Goal: Navigation & Orientation: Locate item on page

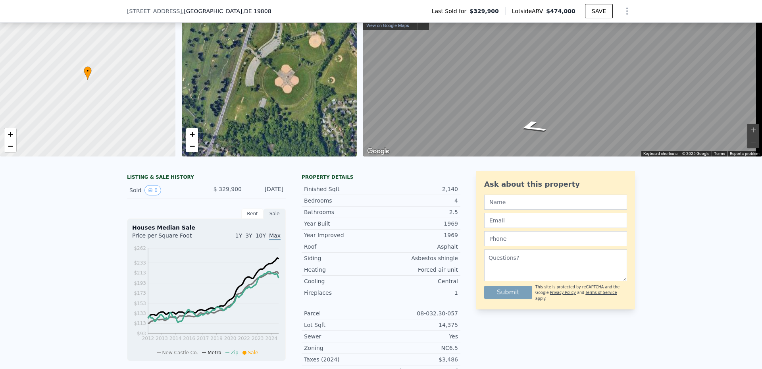
scroll to position [3, 0]
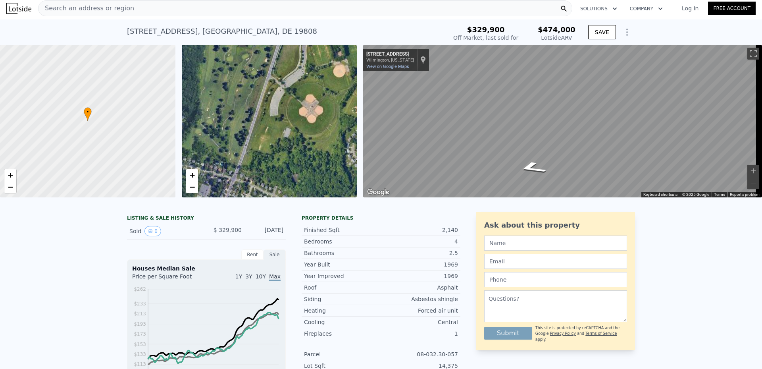
drag, startPoint x: 284, startPoint y: 145, endPoint x: 357, endPoint y: 109, distance: 81.1
click at [357, 109] on div "• + −" at bounding box center [269, 121] width 175 height 152
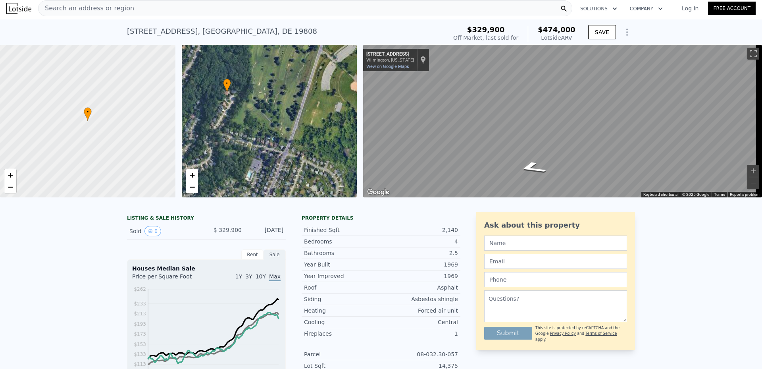
drag, startPoint x: 277, startPoint y: 120, endPoint x: 311, endPoint y: 125, distance: 34.5
click at [310, 125] on div "• + −" at bounding box center [269, 121] width 175 height 152
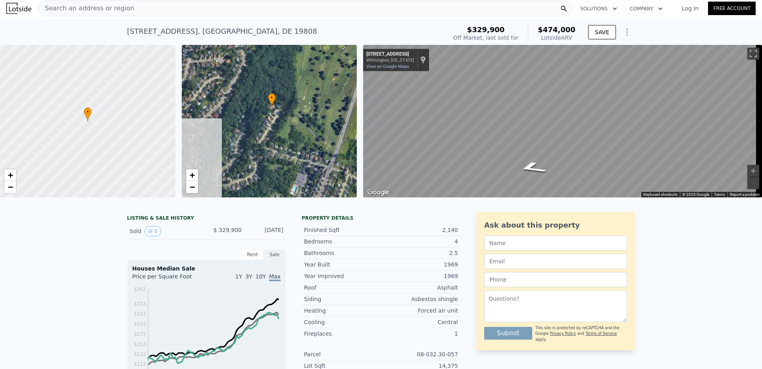
drag, startPoint x: 279, startPoint y: 129, endPoint x: 308, endPoint y: 156, distance: 39.9
click at [308, 156] on div "• + −" at bounding box center [269, 121] width 175 height 152
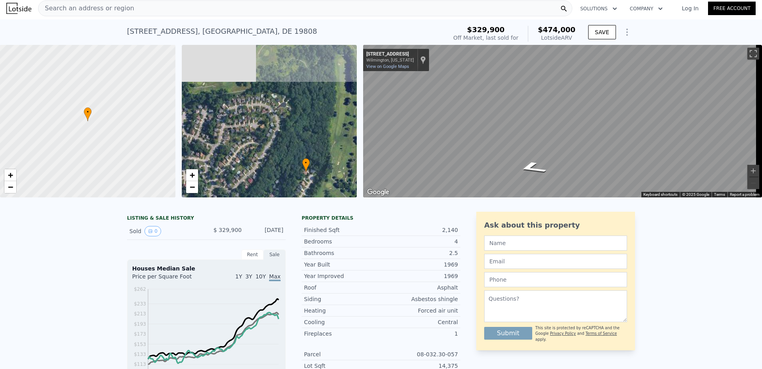
drag, startPoint x: 323, startPoint y: 132, endPoint x: 328, endPoint y: 170, distance: 38.4
click at [328, 170] on div "• + −" at bounding box center [269, 121] width 175 height 152
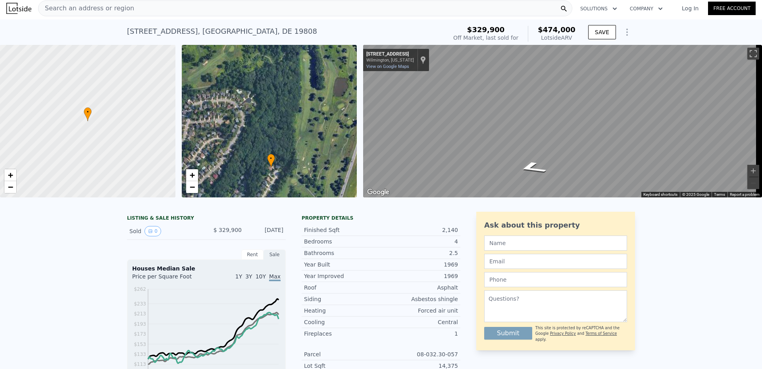
drag, startPoint x: 319, startPoint y: 131, endPoint x: 278, endPoint y: 110, distance: 46.3
click at [278, 111] on div "• + −" at bounding box center [269, 121] width 175 height 152
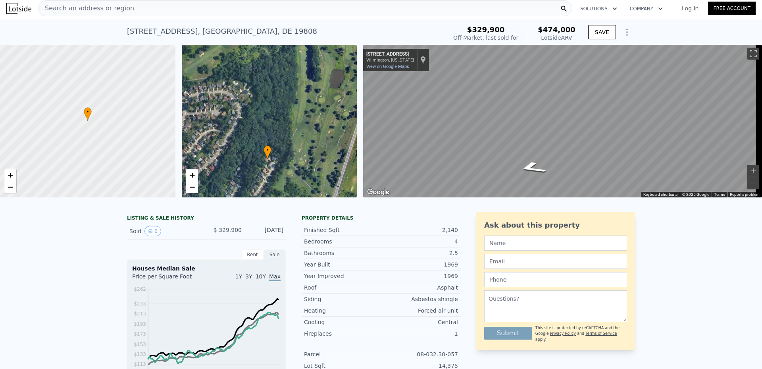
drag, startPoint x: 320, startPoint y: 133, endPoint x: 267, endPoint y: 87, distance: 70.3
click at [270, 89] on div "• + −" at bounding box center [269, 121] width 175 height 152
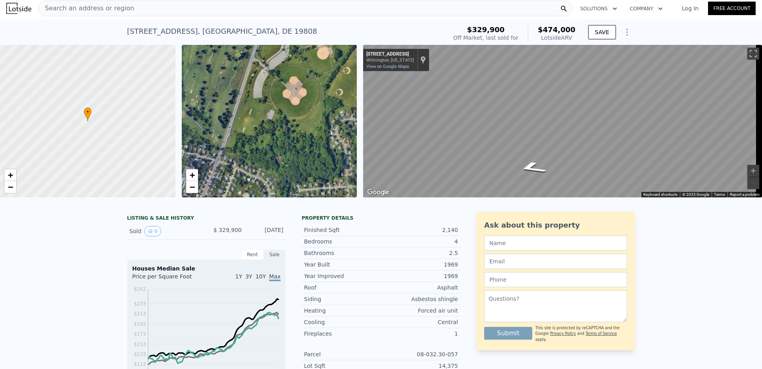
drag, startPoint x: 292, startPoint y: 105, endPoint x: 240, endPoint y: 95, distance: 53.3
click at [240, 95] on div "• + −" at bounding box center [269, 121] width 175 height 152
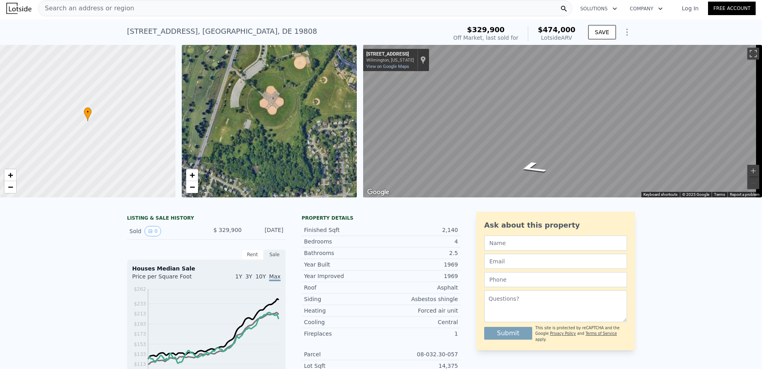
drag, startPoint x: 320, startPoint y: 108, endPoint x: 281, endPoint y: 124, distance: 42.7
click at [283, 123] on div "• + −" at bounding box center [269, 121] width 175 height 152
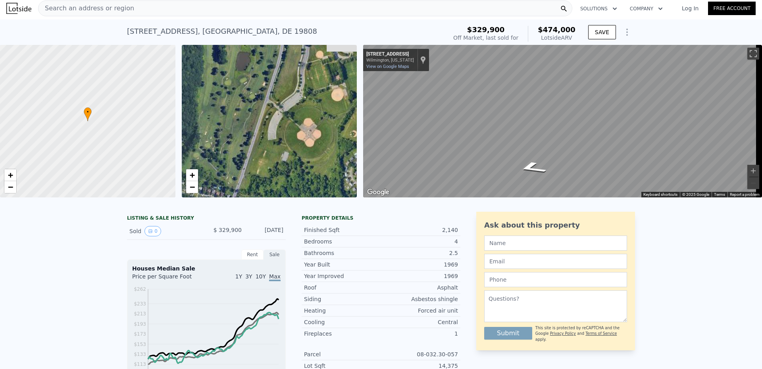
drag, startPoint x: 294, startPoint y: 94, endPoint x: 348, endPoint y: 128, distance: 64.2
click at [348, 128] on div "• + −" at bounding box center [269, 121] width 175 height 152
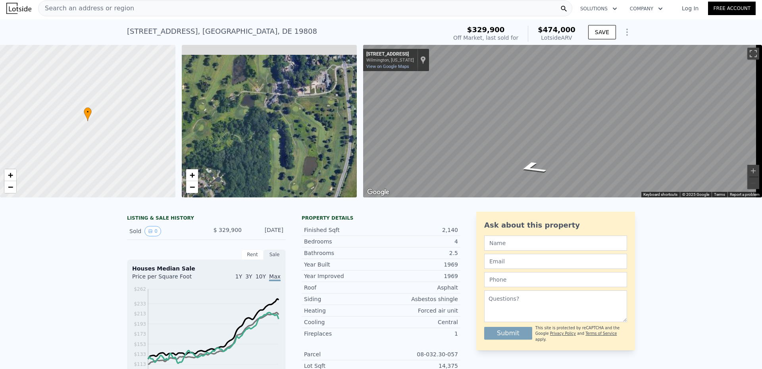
drag, startPoint x: 272, startPoint y: 101, endPoint x: 302, endPoint y: 182, distance: 86.8
click at [302, 182] on div "• + −" at bounding box center [269, 121] width 175 height 152
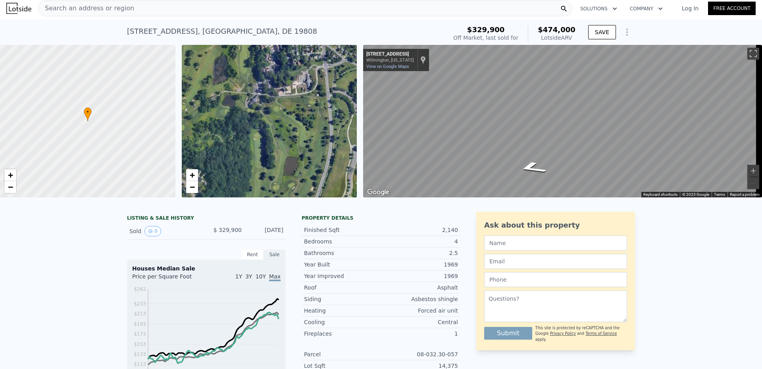
drag, startPoint x: 303, startPoint y: 137, endPoint x: 288, endPoint y: 137, distance: 14.7
click at [286, 140] on div "• + −" at bounding box center [269, 121] width 175 height 152
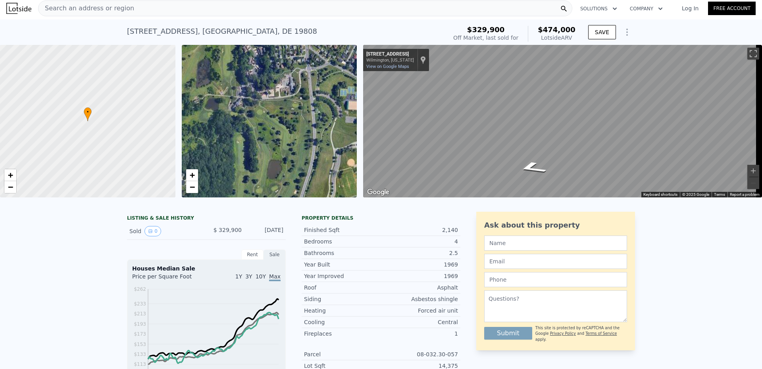
click at [311, 118] on div "• + −" at bounding box center [269, 121] width 175 height 152
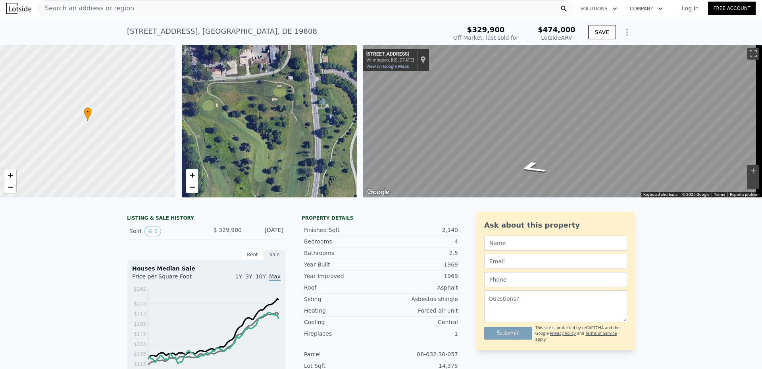
click at [316, 114] on div "• + −" at bounding box center [269, 121] width 175 height 152
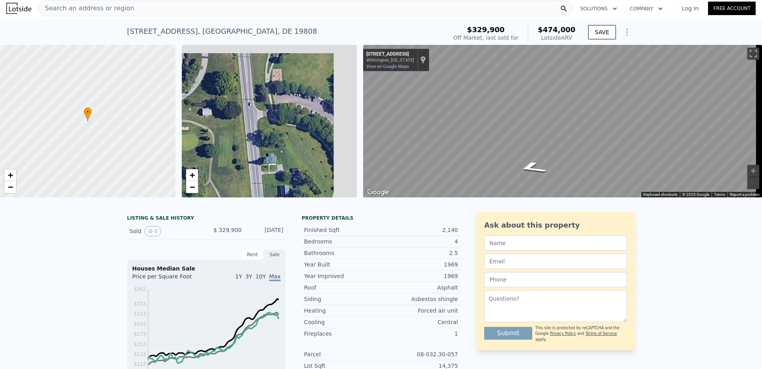
drag, startPoint x: 317, startPoint y: 113, endPoint x: 259, endPoint y: 183, distance: 90.5
click at [259, 183] on div "• + −" at bounding box center [269, 121] width 175 height 152
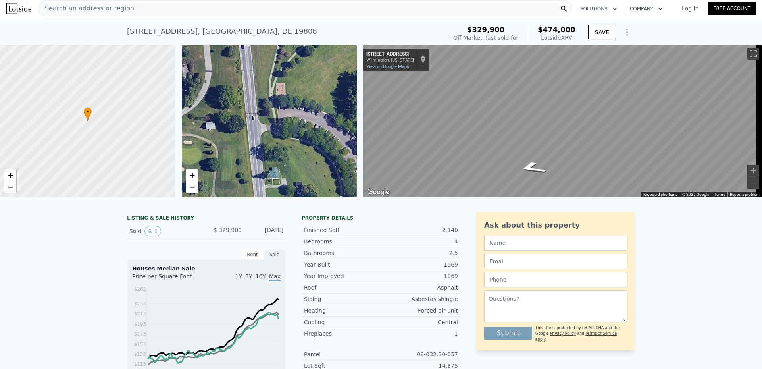
drag, startPoint x: 291, startPoint y: 106, endPoint x: 304, endPoint y: 174, distance: 69.1
click at [304, 174] on div "• + −" at bounding box center [269, 121] width 175 height 152
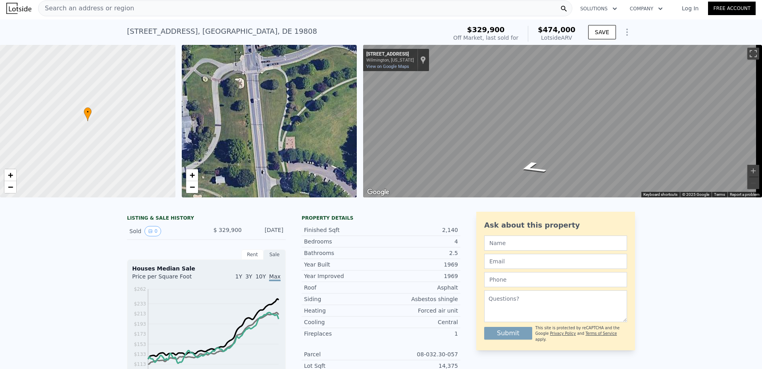
drag, startPoint x: 245, startPoint y: 138, endPoint x: 342, endPoint y: 155, distance: 98.4
click at [337, 155] on div "• + −" at bounding box center [269, 121] width 175 height 152
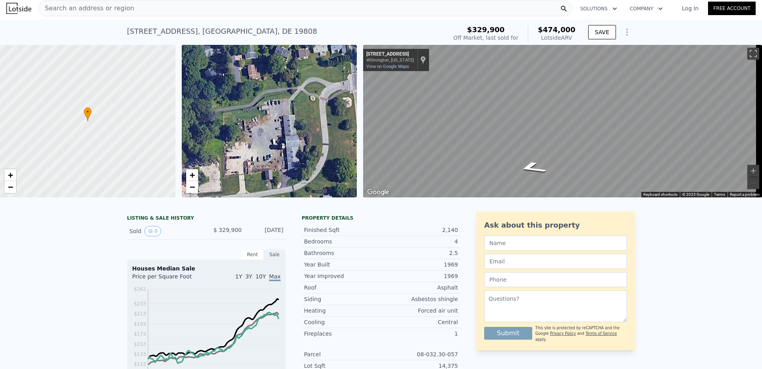
drag, startPoint x: 233, startPoint y: 149, endPoint x: 295, endPoint y: 140, distance: 61.8
click at [287, 140] on div "• + −" at bounding box center [269, 121] width 175 height 152
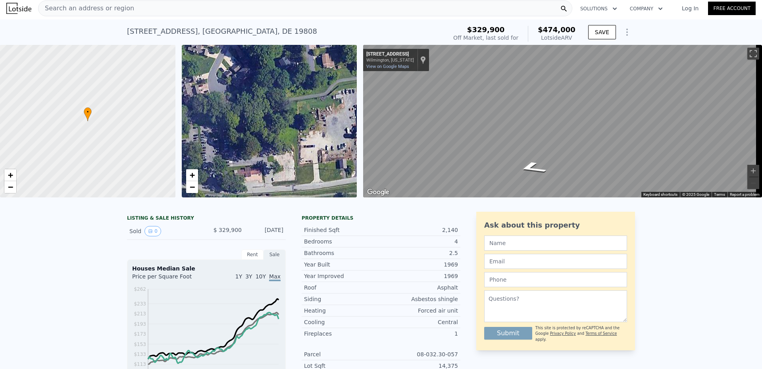
drag, startPoint x: 232, startPoint y: 144, endPoint x: 268, endPoint y: 137, distance: 37.2
click at [268, 137] on div "• + −" at bounding box center [269, 121] width 175 height 152
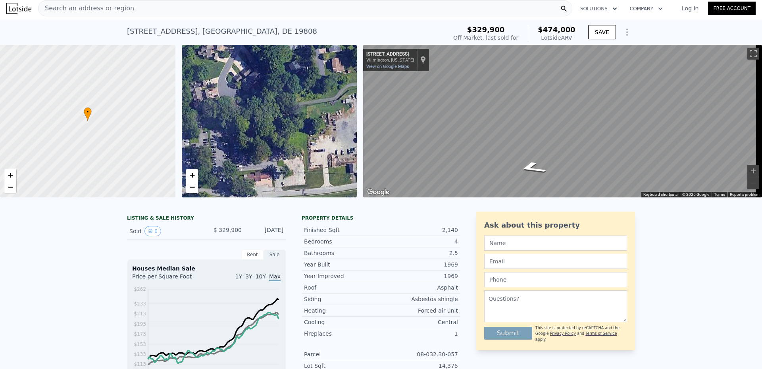
drag, startPoint x: 253, startPoint y: 155, endPoint x: 222, endPoint y: 163, distance: 32.5
click at [221, 163] on div "• + −" at bounding box center [269, 121] width 175 height 152
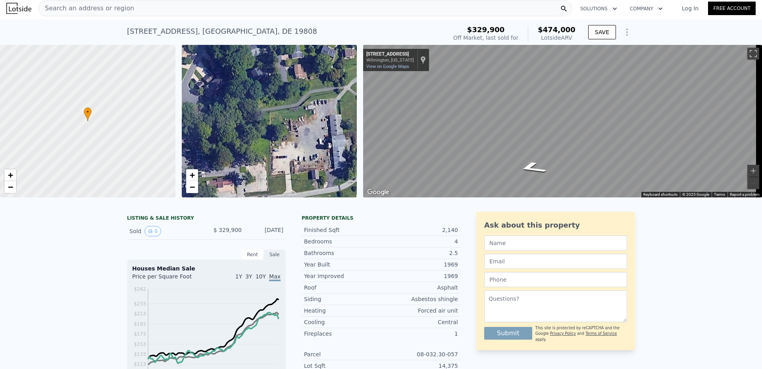
drag, startPoint x: 305, startPoint y: 145, endPoint x: 244, endPoint y: 158, distance: 61.8
click at [245, 158] on div "• + −" at bounding box center [269, 121] width 175 height 152
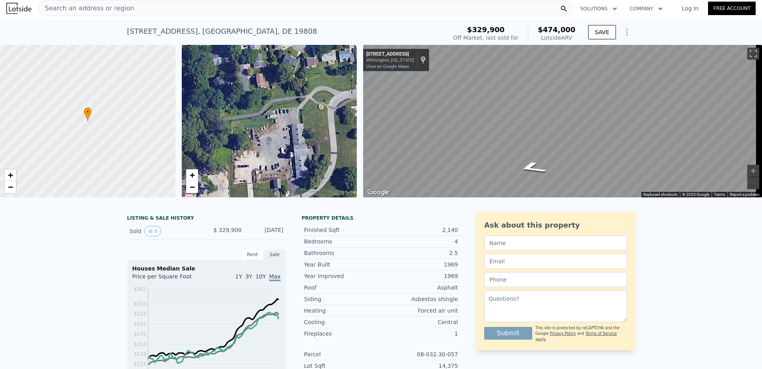
drag, startPoint x: 297, startPoint y: 148, endPoint x: 327, endPoint y: 148, distance: 30.6
click at [326, 148] on div "• + −" at bounding box center [269, 121] width 175 height 152
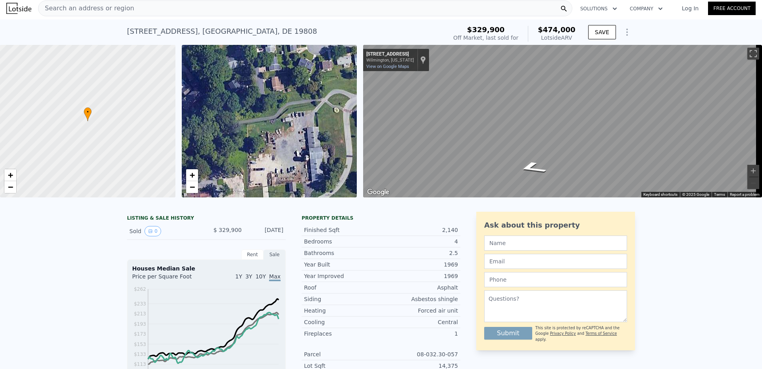
drag, startPoint x: 272, startPoint y: 137, endPoint x: 333, endPoint y: 134, distance: 62.0
click at [332, 134] on div "• + −" at bounding box center [269, 121] width 175 height 152
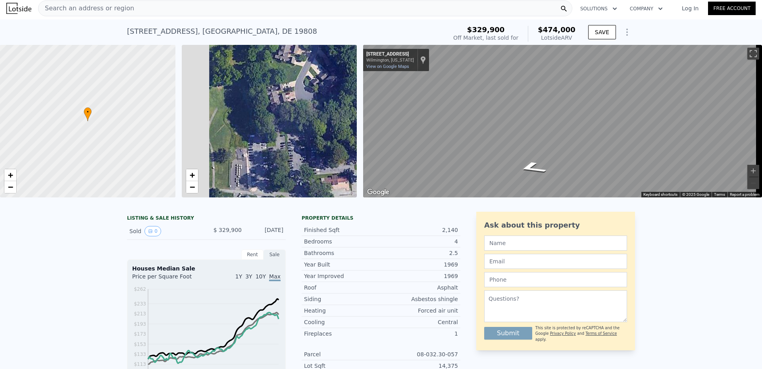
drag, startPoint x: 280, startPoint y: 132, endPoint x: 355, endPoint y: 120, distance: 75.7
click at [355, 120] on div "• + −" at bounding box center [269, 121] width 175 height 152
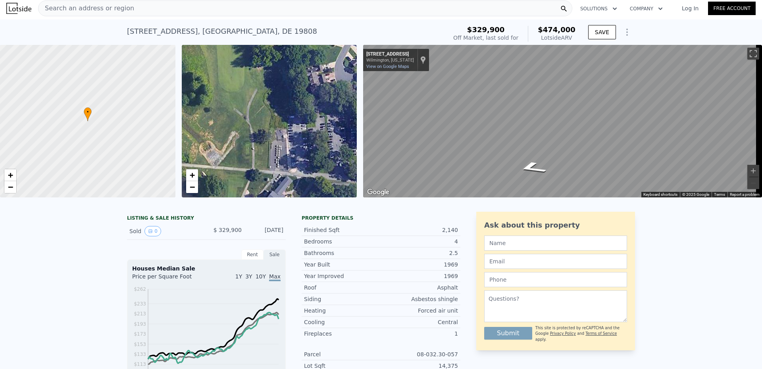
drag, startPoint x: 306, startPoint y: 130, endPoint x: 345, endPoint y: 112, distance: 43.0
click at [345, 112] on div "• + −" at bounding box center [269, 121] width 175 height 152
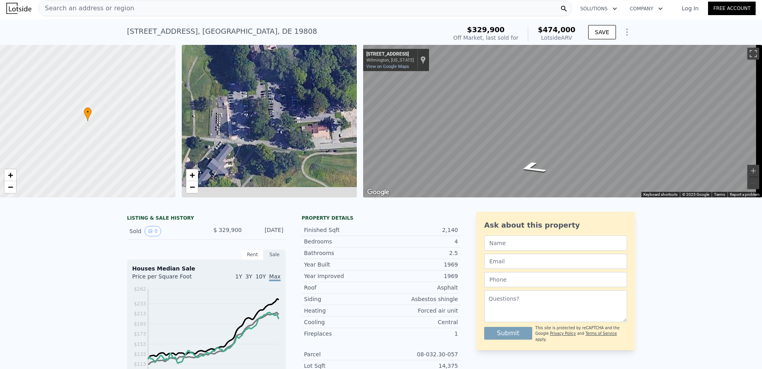
drag, startPoint x: 268, startPoint y: 80, endPoint x: 240, endPoint y: 66, distance: 31.8
click at [240, 66] on div "• + −" at bounding box center [269, 121] width 175 height 152
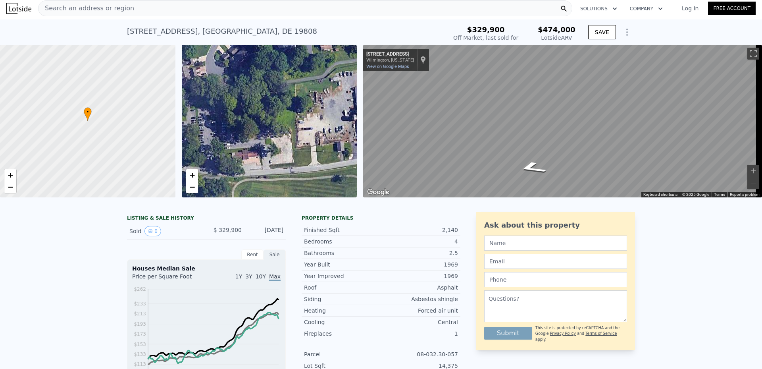
drag, startPoint x: 285, startPoint y: 80, endPoint x: 282, endPoint y: 132, distance: 52.1
click at [282, 133] on div "• + −" at bounding box center [269, 121] width 175 height 152
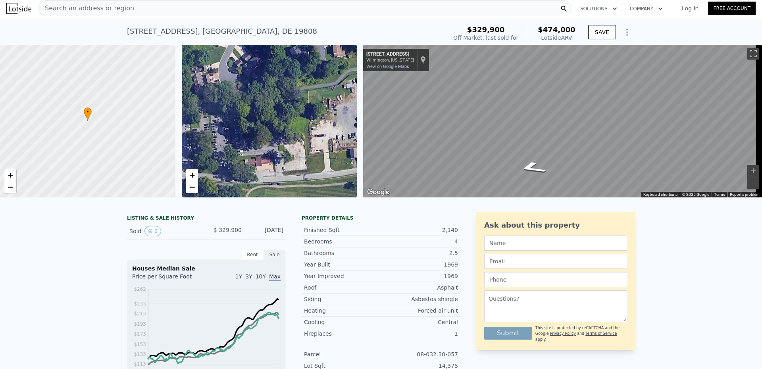
click at [286, 90] on div "• + −" at bounding box center [269, 121] width 175 height 152
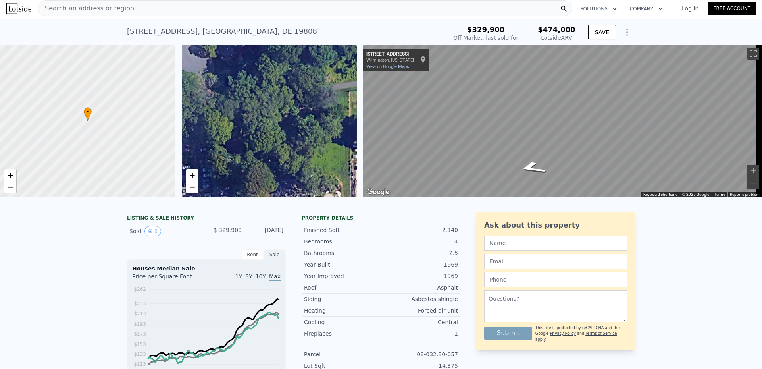
drag, startPoint x: 295, startPoint y: 91, endPoint x: 347, endPoint y: 91, distance: 52.4
click at [330, 91] on div "• + −" at bounding box center [269, 121] width 175 height 152
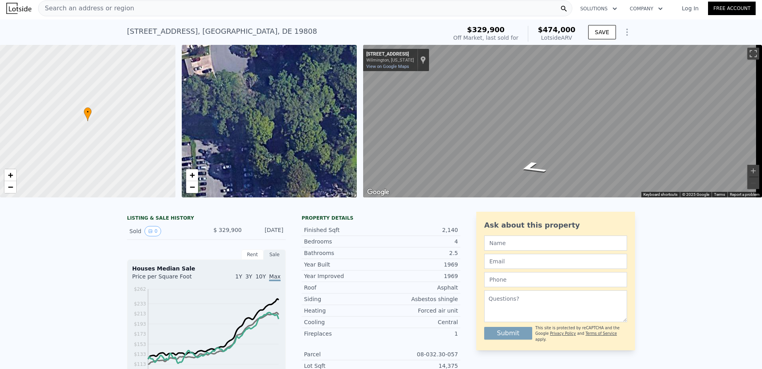
drag, startPoint x: 295, startPoint y: 100, endPoint x: 337, endPoint y: 95, distance: 42.4
click at [335, 95] on div "• + −" at bounding box center [269, 121] width 175 height 152
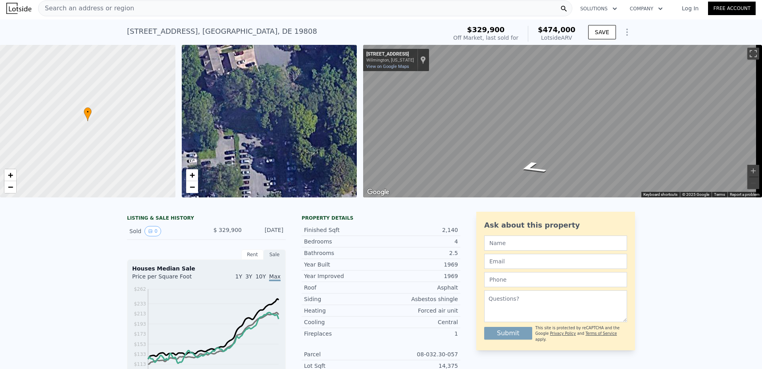
drag, startPoint x: 350, startPoint y: 92, endPoint x: 357, endPoint y: 91, distance: 6.8
click at [351, 92] on div "• + −" at bounding box center [269, 121] width 175 height 152
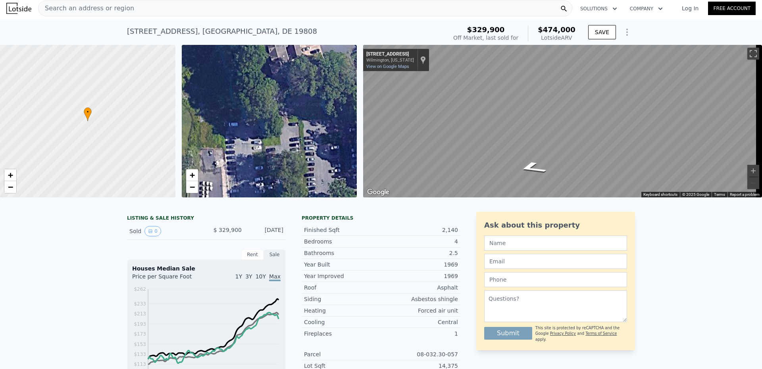
drag, startPoint x: 292, startPoint y: 104, endPoint x: 346, endPoint y: 98, distance: 54.4
click at [336, 98] on div "• + −" at bounding box center [269, 121] width 175 height 152
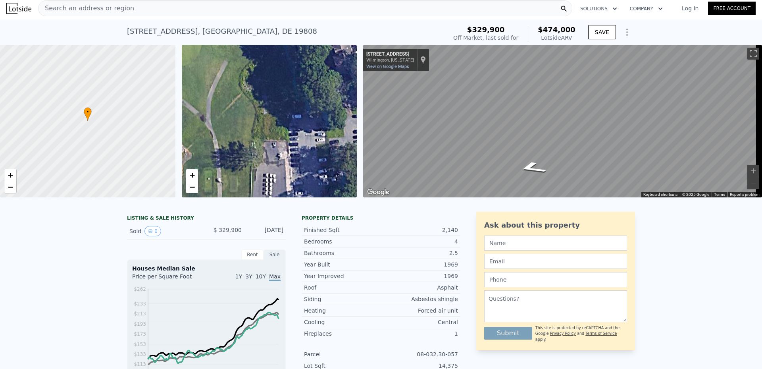
click at [294, 106] on div "• + −" at bounding box center [269, 121] width 175 height 152
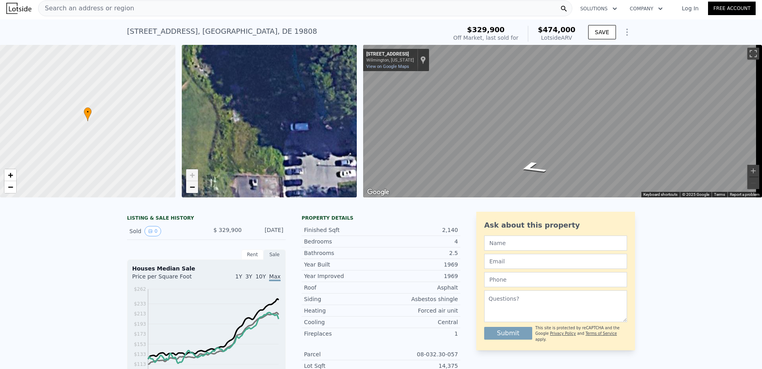
click at [196, 188] on link "−" at bounding box center [192, 187] width 12 height 12
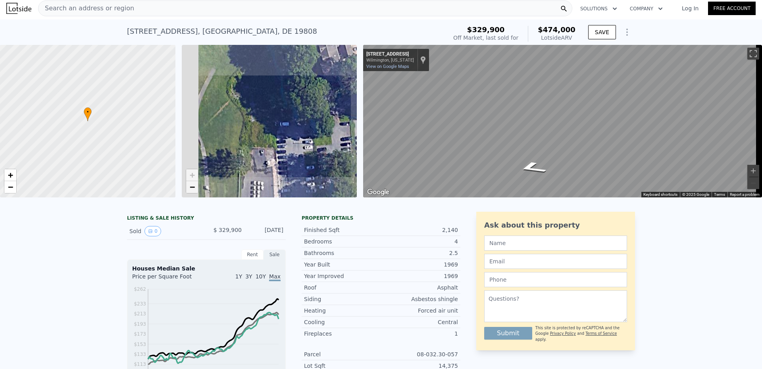
click at [196, 188] on link "−" at bounding box center [192, 187] width 12 height 12
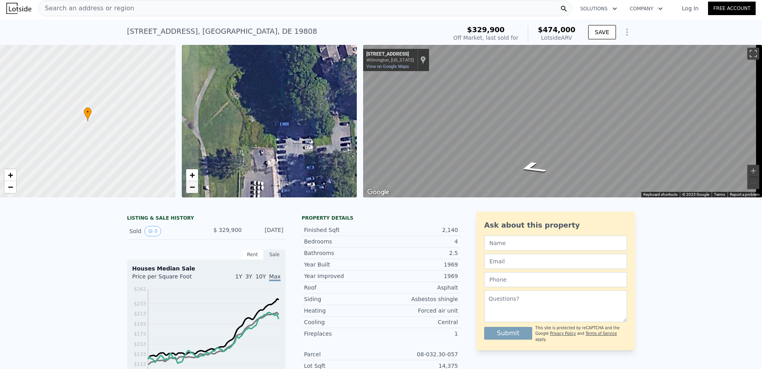
click at [196, 188] on link "−" at bounding box center [192, 187] width 12 height 12
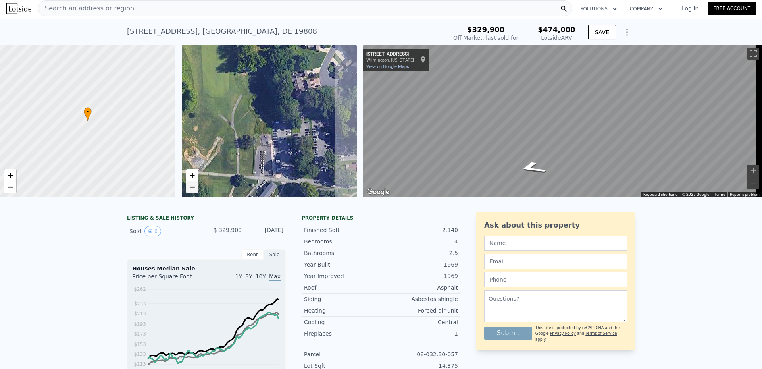
click at [196, 188] on link "−" at bounding box center [192, 187] width 12 height 12
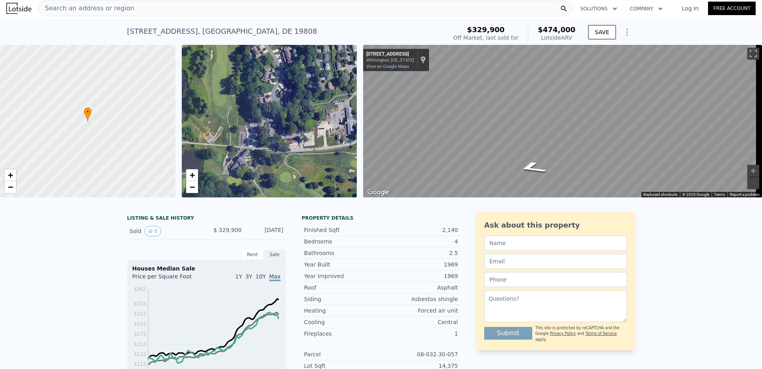
drag, startPoint x: 309, startPoint y: 158, endPoint x: 246, endPoint y: 156, distance: 63.6
click at [246, 156] on div "• + −" at bounding box center [269, 121] width 175 height 152
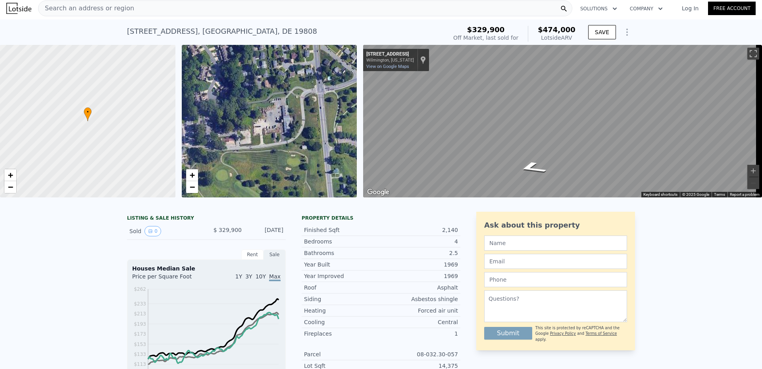
click at [281, 145] on div "• + −" at bounding box center [269, 121] width 175 height 152
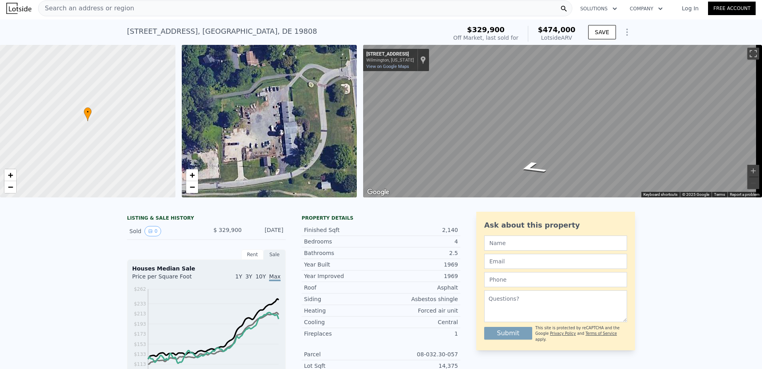
drag, startPoint x: 286, startPoint y: 139, endPoint x: 339, endPoint y: 156, distance: 55.6
click at [335, 156] on div "• + −" at bounding box center [269, 121] width 175 height 152
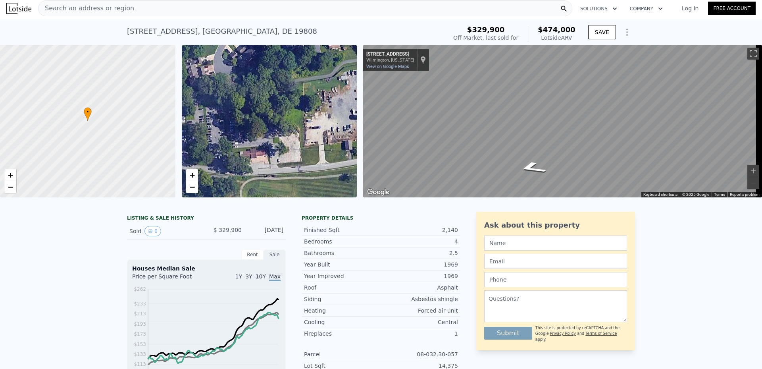
drag, startPoint x: 241, startPoint y: 158, endPoint x: 318, endPoint y: 152, distance: 77.3
click at [300, 152] on div "• + −" at bounding box center [269, 121] width 175 height 152
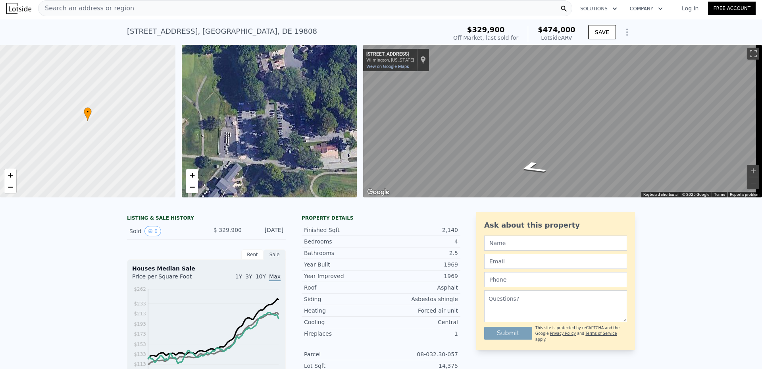
drag, startPoint x: 254, startPoint y: 152, endPoint x: 363, endPoint y: 146, distance: 109.4
click at [325, 147] on div "• + −" at bounding box center [269, 121] width 175 height 152
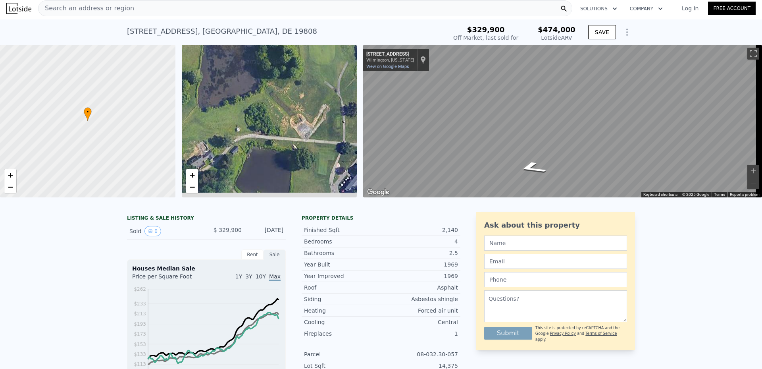
drag, startPoint x: 274, startPoint y: 137, endPoint x: 312, endPoint y: 134, distance: 38.2
click at [307, 133] on div "• + −" at bounding box center [269, 121] width 175 height 152
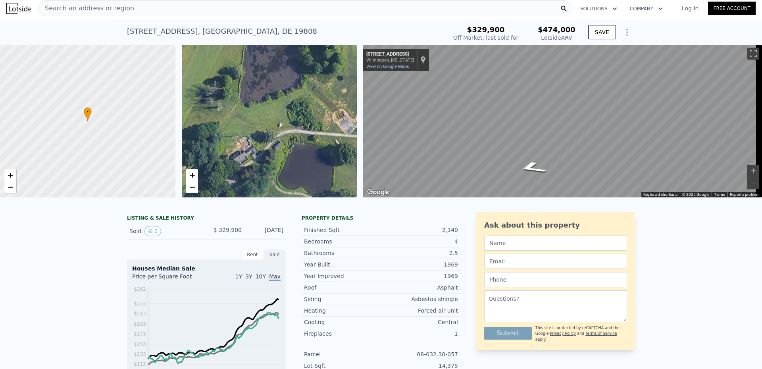
drag, startPoint x: 264, startPoint y: 161, endPoint x: 307, endPoint y: 120, distance: 59.2
click at [303, 123] on div "• + −" at bounding box center [269, 121] width 175 height 152
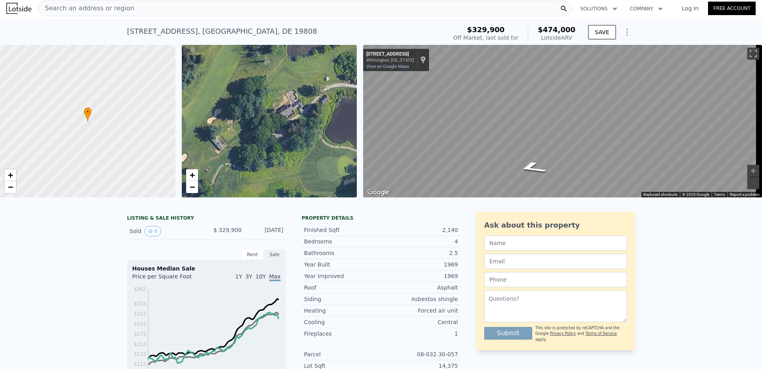
drag, startPoint x: 279, startPoint y: 151, endPoint x: 332, endPoint y: 114, distance: 64.7
click at [321, 118] on div "• + −" at bounding box center [269, 121] width 175 height 152
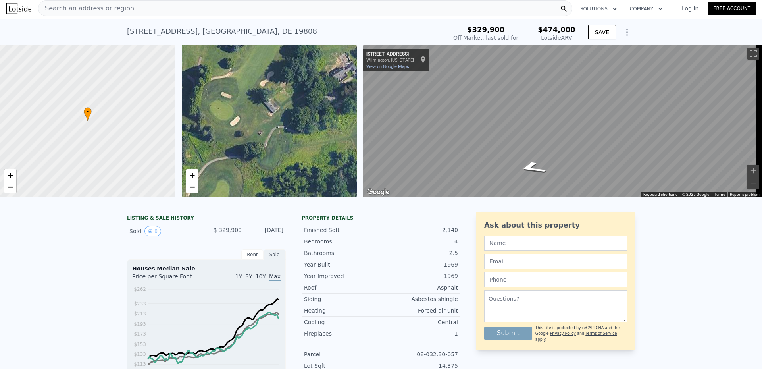
drag, startPoint x: 298, startPoint y: 143, endPoint x: 352, endPoint y: 114, distance: 61.6
click at [341, 118] on div "• + −" at bounding box center [269, 121] width 175 height 152
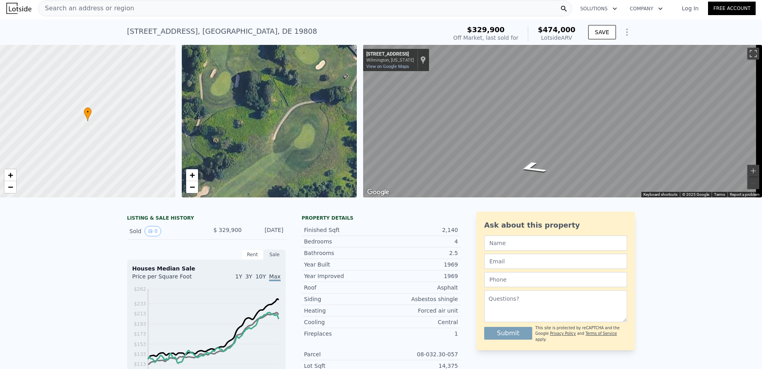
drag, startPoint x: 306, startPoint y: 147, endPoint x: 333, endPoint y: 120, distance: 37.9
click at [327, 124] on div "• + −" at bounding box center [269, 121] width 175 height 152
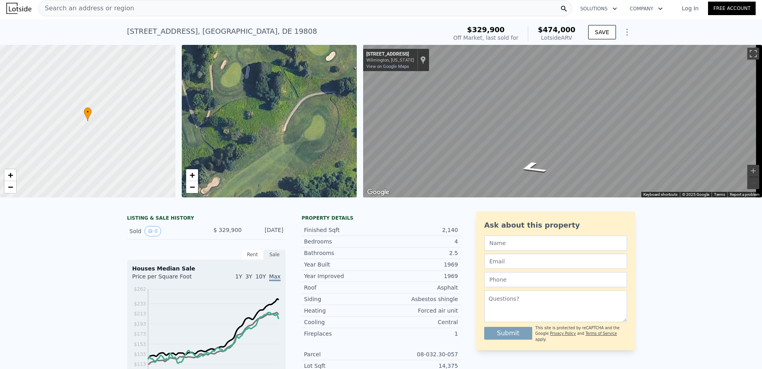
drag, startPoint x: 301, startPoint y: 138, endPoint x: 322, endPoint y: 67, distance: 73.7
click at [319, 78] on div "• + −" at bounding box center [269, 121] width 175 height 152
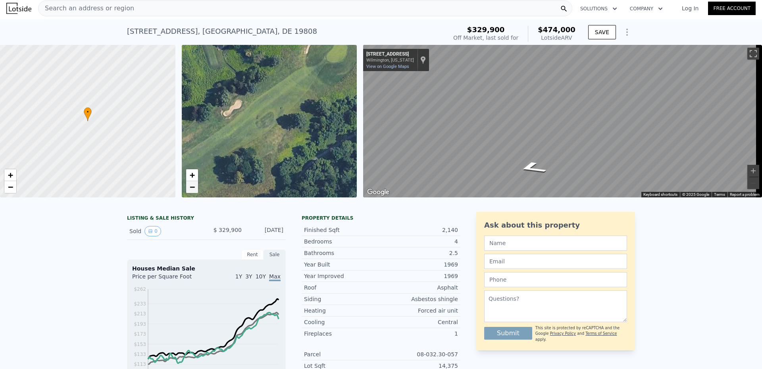
click at [188, 188] on link "−" at bounding box center [192, 187] width 12 height 12
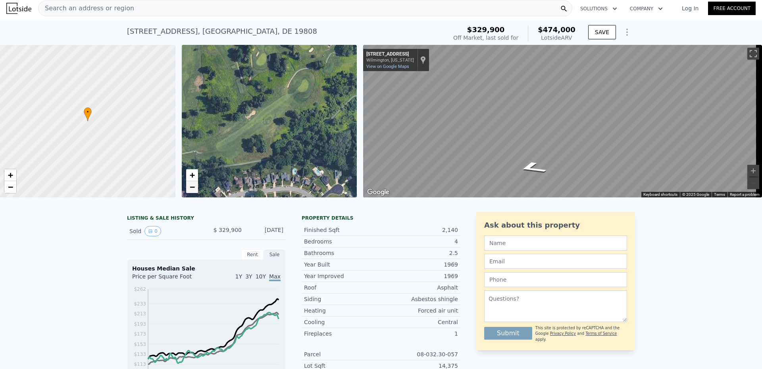
click at [188, 188] on link "−" at bounding box center [192, 187] width 12 height 12
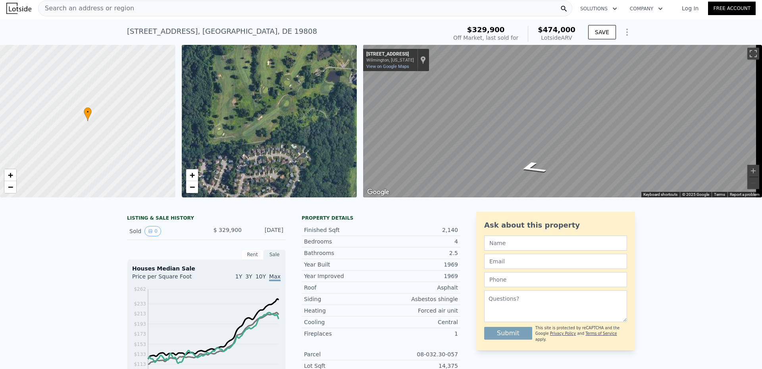
click at [288, 137] on div "• + −" at bounding box center [269, 121] width 175 height 152
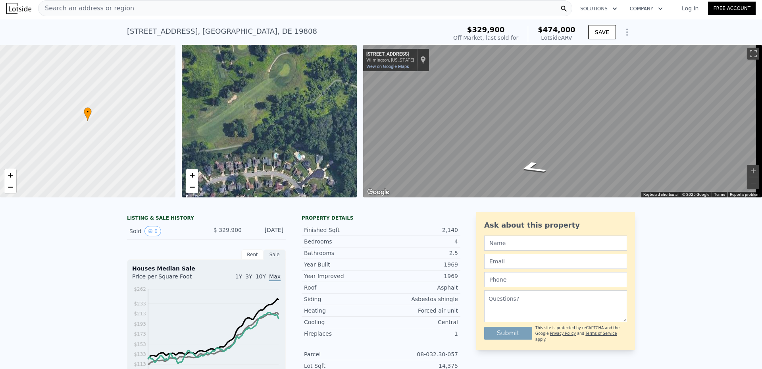
click at [260, 144] on div "• + −" at bounding box center [269, 121] width 175 height 152
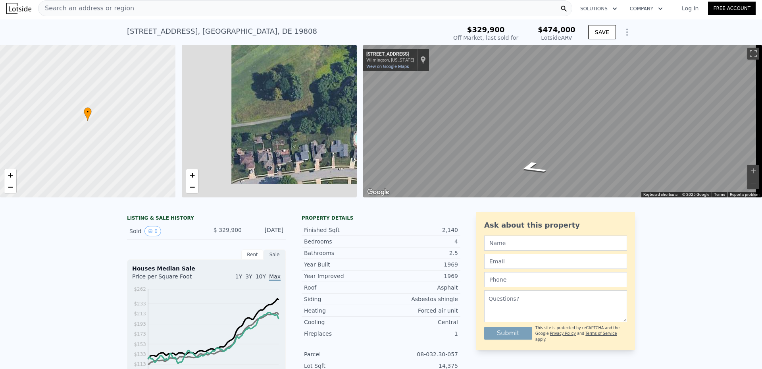
drag
click at [328, 114] on div "• + −" at bounding box center [269, 121] width 175 height 152
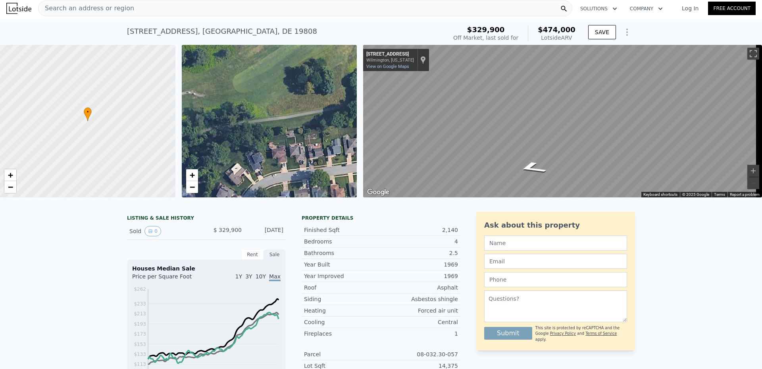
click at [327, 122] on div "• + −" at bounding box center [269, 121] width 175 height 152
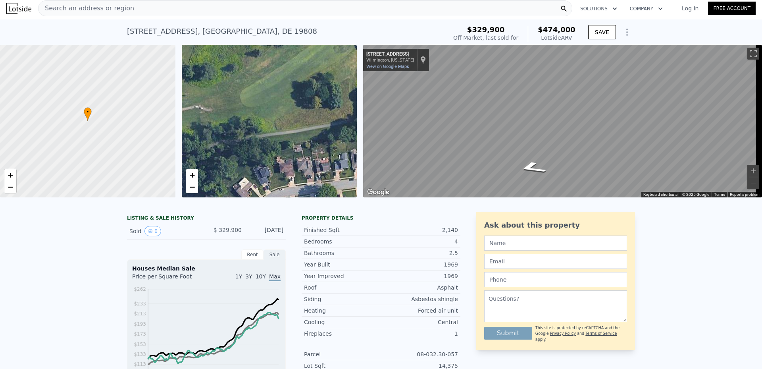
click at [232, 147] on div "• + −" at bounding box center [269, 121] width 175 height 152
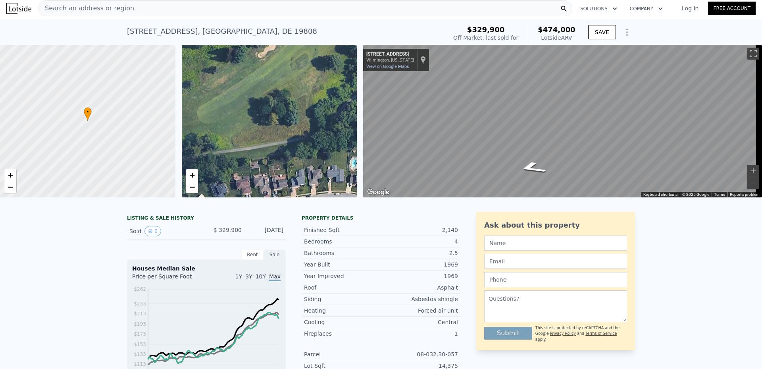
click at [245, 150] on div "• + −" at bounding box center [269, 121] width 175 height 152
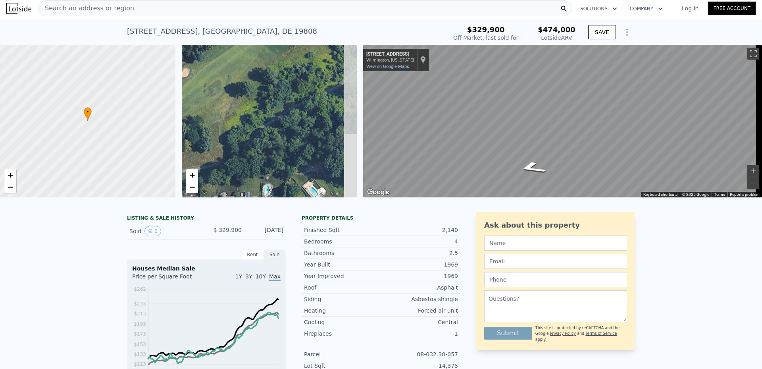
click at [241, 163] on div "• + −" at bounding box center [269, 121] width 175 height 152
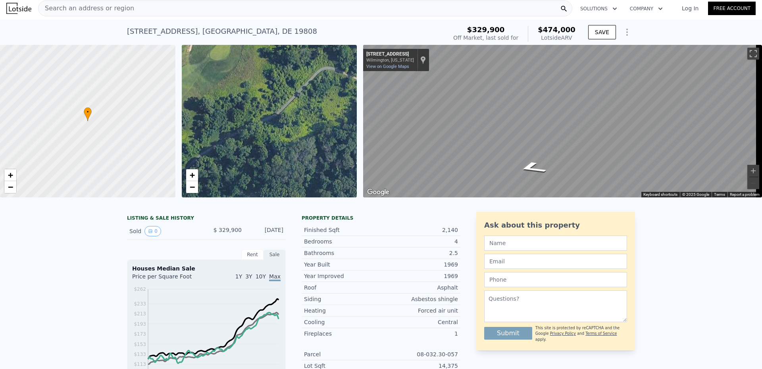
click at [208, 177] on div "• + −" at bounding box center [269, 121] width 175 height 152
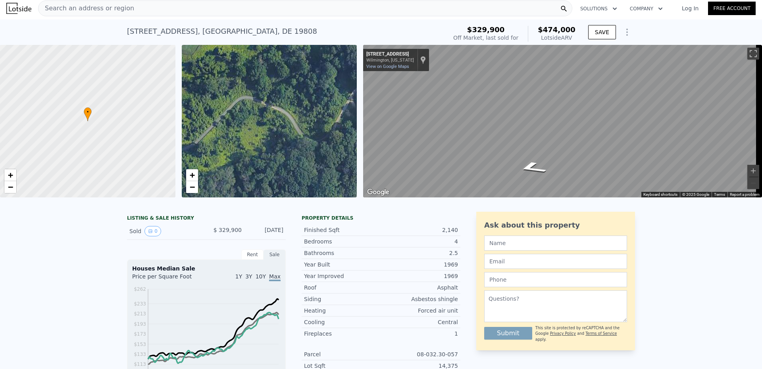
click at [197, 121] on div "• + −" at bounding box center [269, 121] width 175 height 152
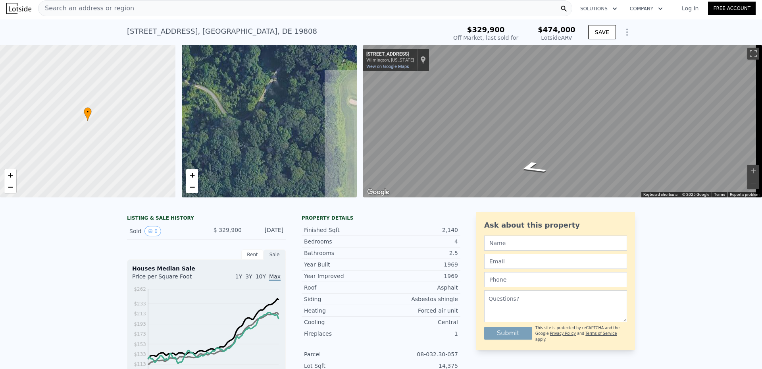
click at [199, 153] on div "• + −" at bounding box center [269, 121] width 175 height 152
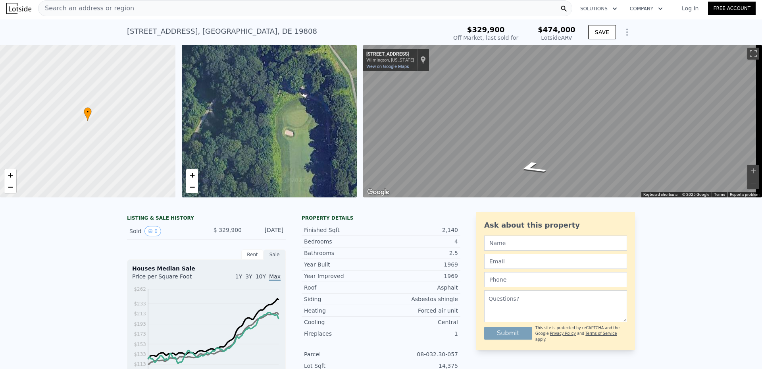
click at [224, 172] on div "• + −" at bounding box center [269, 121] width 175 height 152
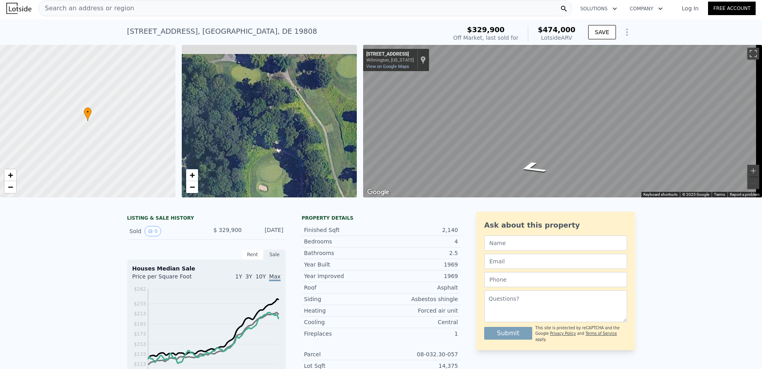
click at [303, 178] on div "• + −" at bounding box center [269, 121] width 175 height 152
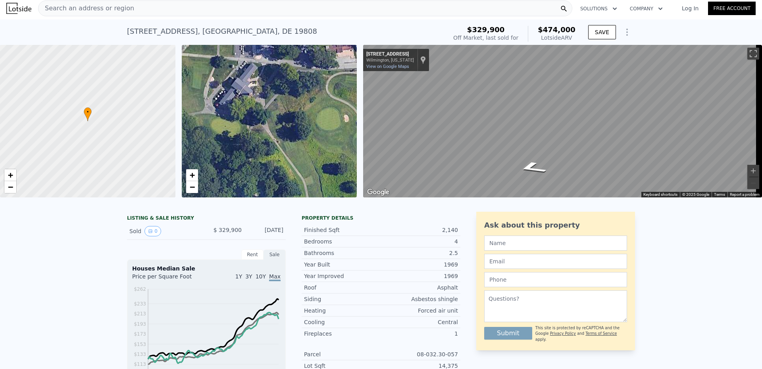
click at [247, 165] on div "• + −" at bounding box center [269, 121] width 175 height 152
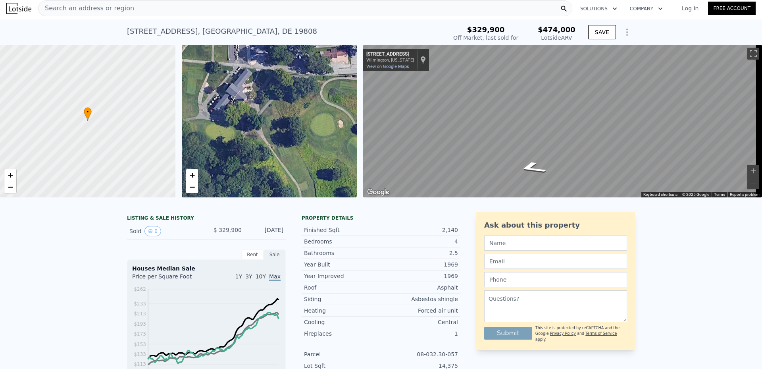
click at [266, 159] on div "• + −" at bounding box center [269, 121] width 175 height 152
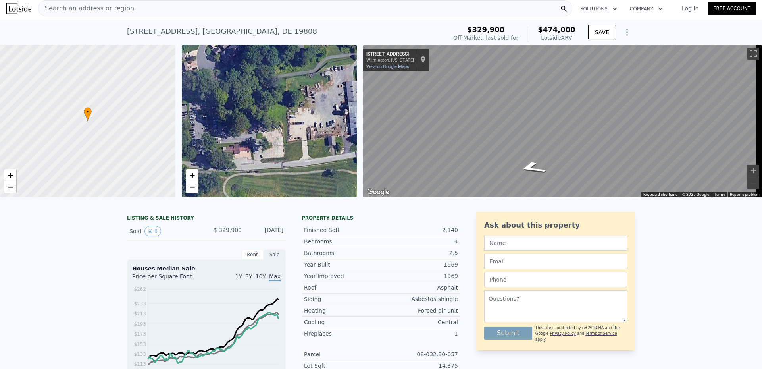
click at [323, 67] on div "• + −" at bounding box center [269, 121] width 175 height 152
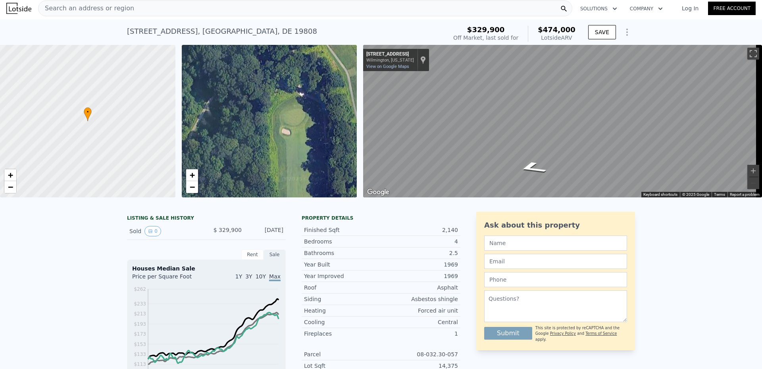
click at [350, 73] on div "• + −" at bounding box center [269, 121] width 175 height 152
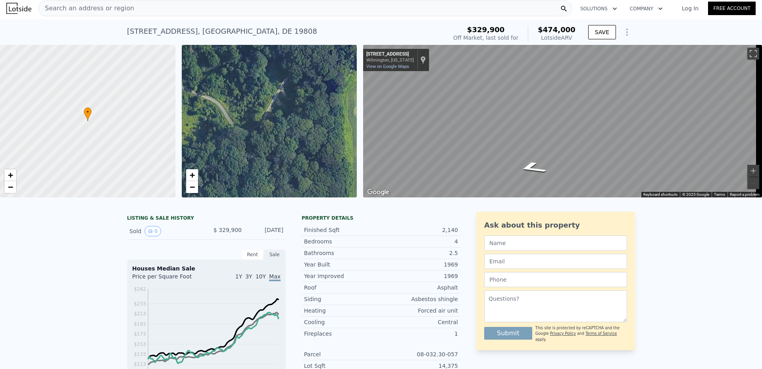
click at [330, 71] on div "• + −" at bounding box center [269, 121] width 175 height 152
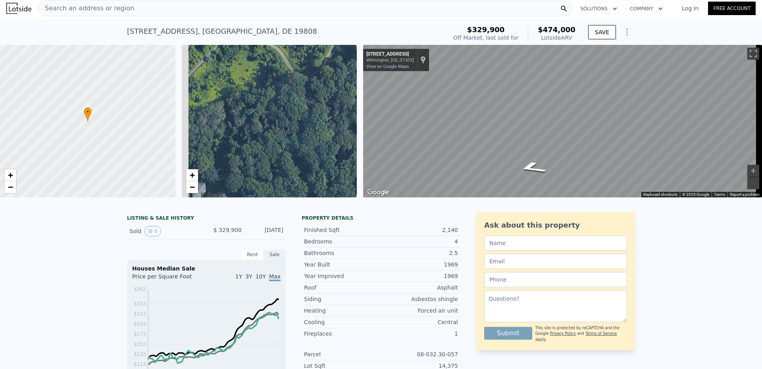
click at [318, 80] on div "• + −" at bounding box center [269, 121] width 175 height 152
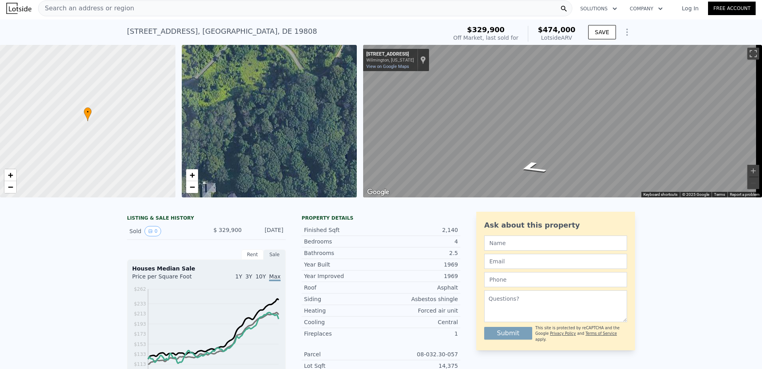
click at [302, 87] on div "• + −" at bounding box center [269, 121] width 175 height 152
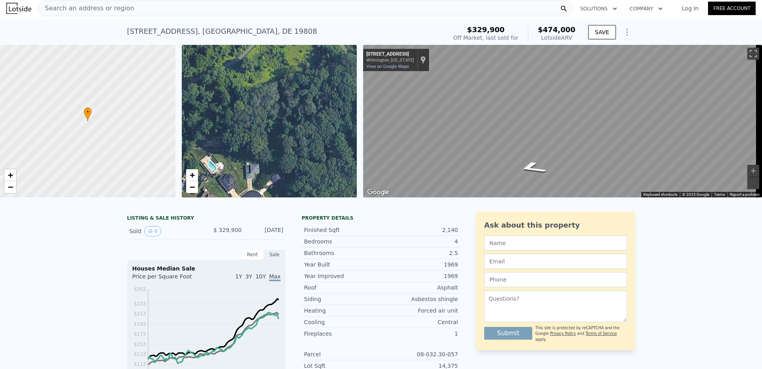
click at [302, 81] on div "• + −" at bounding box center [269, 121] width 175 height 152
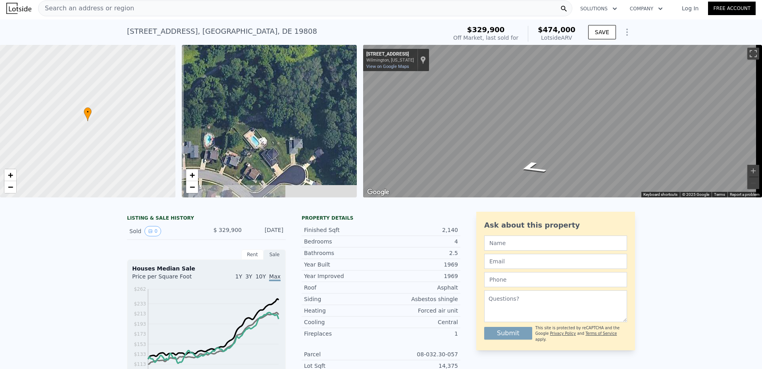
click at [283, 98] on div "• + −" at bounding box center [269, 121] width 175 height 152
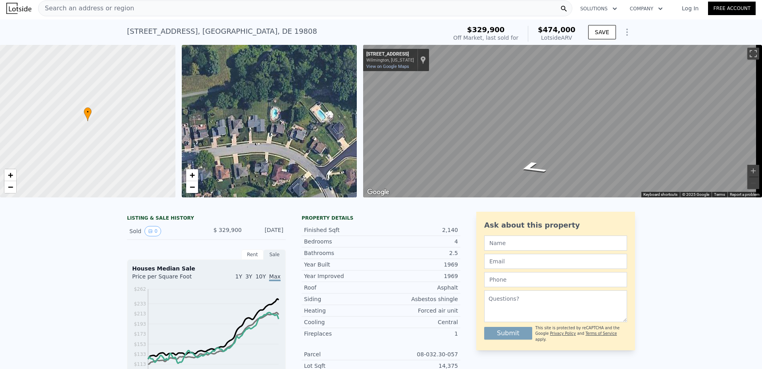
click at [235, 101] on div "• + −" at bounding box center [269, 121] width 175 height 152
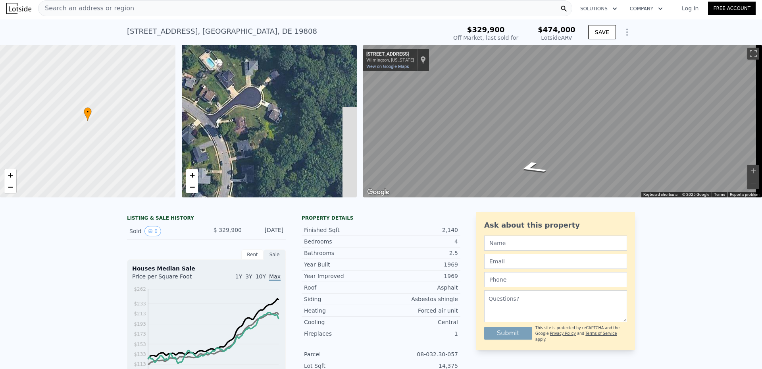
click at [243, 91] on div "• + −" at bounding box center [269, 121] width 175 height 152
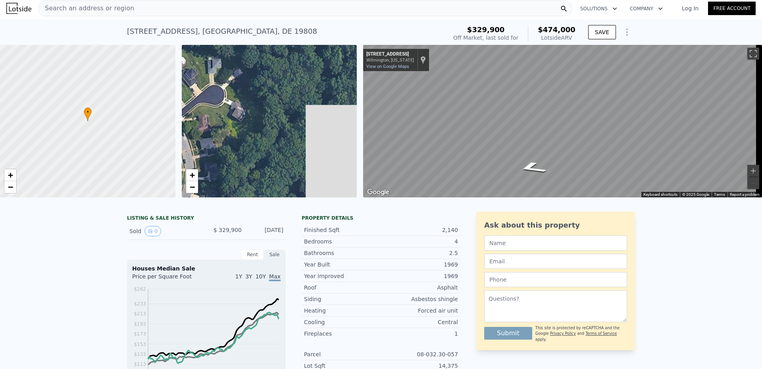
click at [243, 106] on div "• + −" at bounding box center [269, 121] width 175 height 152
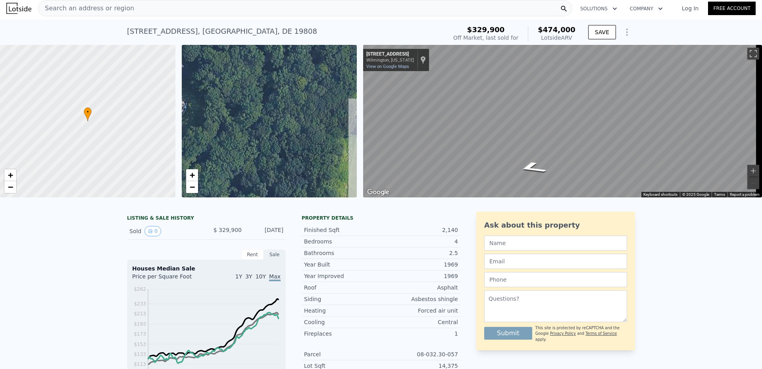
click at [249, 102] on div "• + −" at bounding box center [269, 121] width 175 height 152
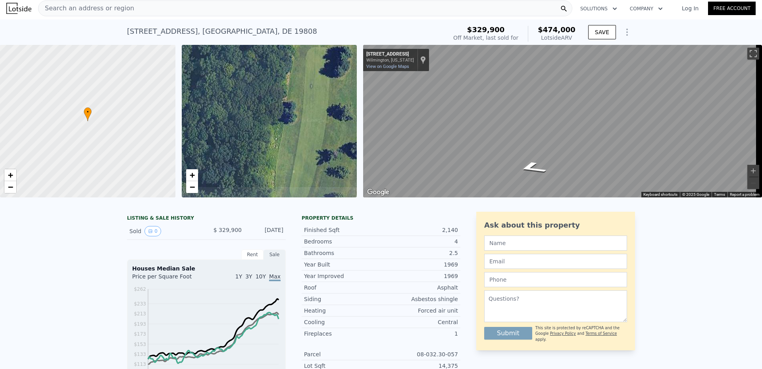
click at [347, 94] on div "• + −" at bounding box center [269, 121] width 175 height 152
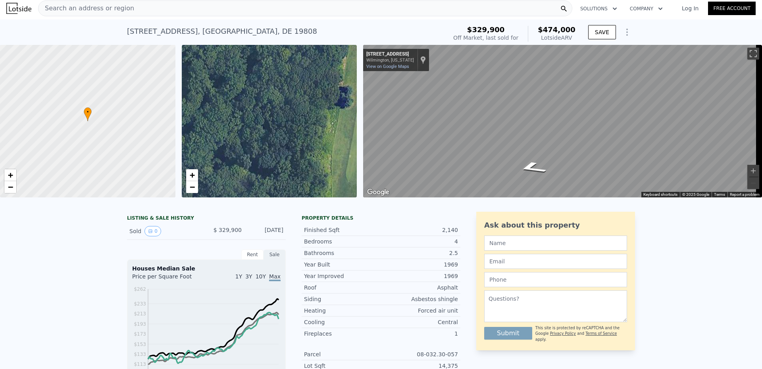
click at [276, 64] on div "• + −" at bounding box center [269, 121] width 175 height 152
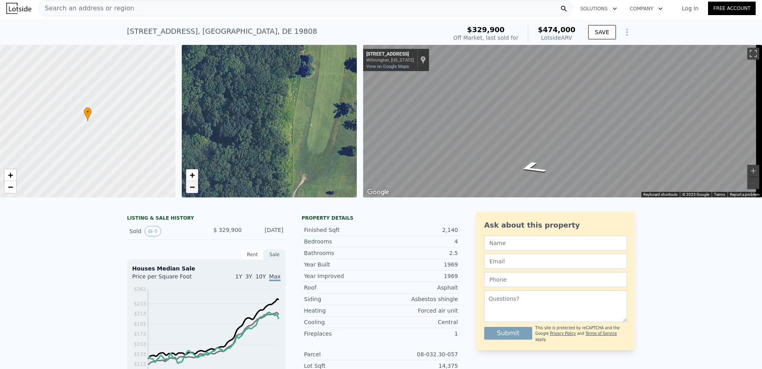
click at [191, 186] on span "−" at bounding box center [191, 187] width 5 height 10
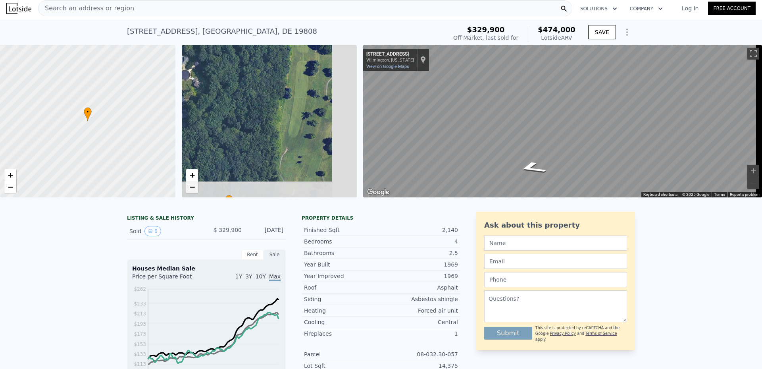
click at [191, 186] on span "−" at bounding box center [191, 187] width 5 height 10
click at [192, 185] on span "−" at bounding box center [191, 187] width 5 height 10
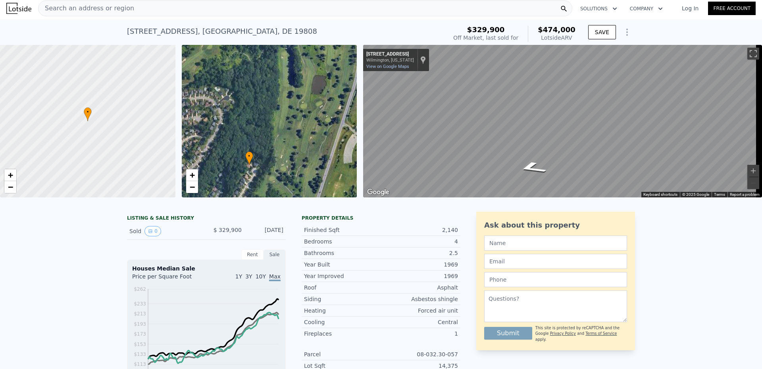
click at [241, 174] on div "• + −" at bounding box center [269, 121] width 175 height 152
click at [241, 173] on div "• + −" at bounding box center [269, 121] width 175 height 152
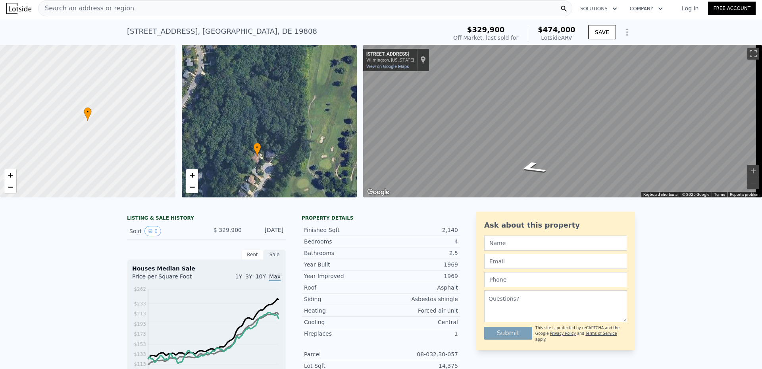
click at [244, 171] on div "• + −" at bounding box center [269, 121] width 175 height 152
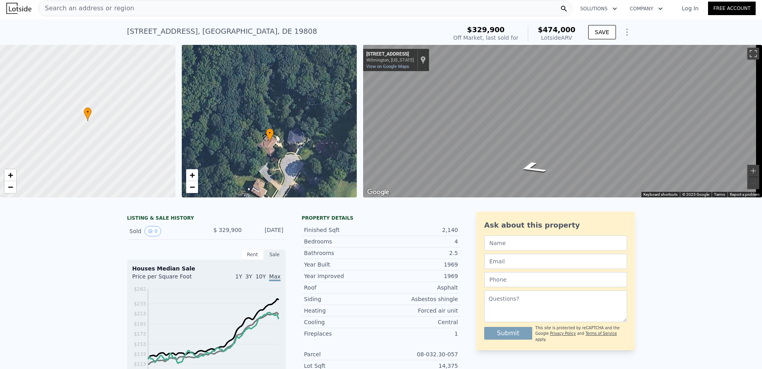
click at [248, 160] on div "• + −" at bounding box center [269, 121] width 175 height 152
click at [248, 159] on div "• + −" at bounding box center [269, 121] width 175 height 152
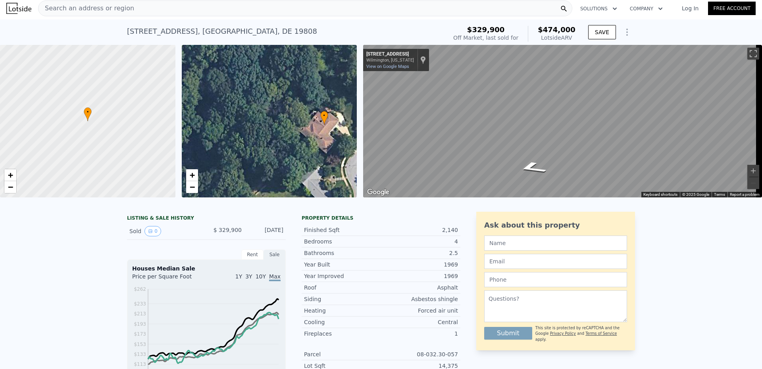
click at [293, 118] on div "• + −" at bounding box center [269, 121] width 175 height 152
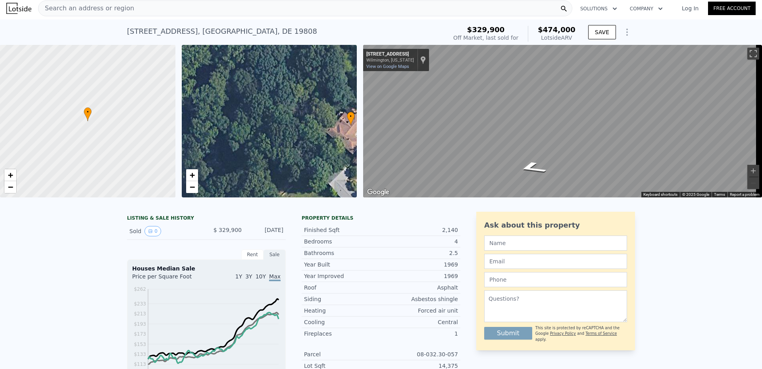
click at [186, 174] on div "+ −" at bounding box center [192, 181] width 13 height 25
click at [193, 185] on span "−" at bounding box center [191, 187] width 5 height 10
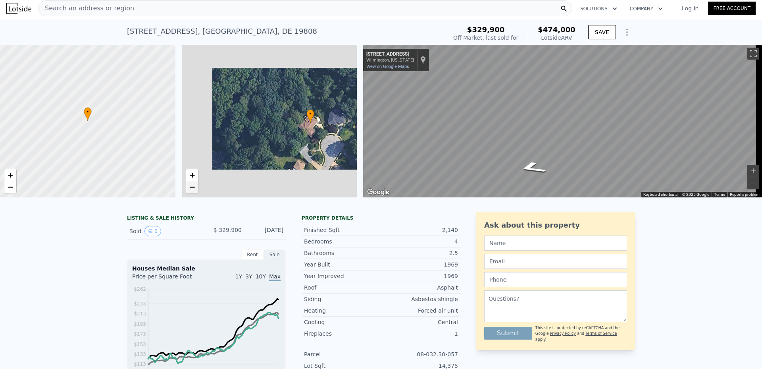
click at [193, 185] on span "−" at bounding box center [191, 187] width 5 height 10
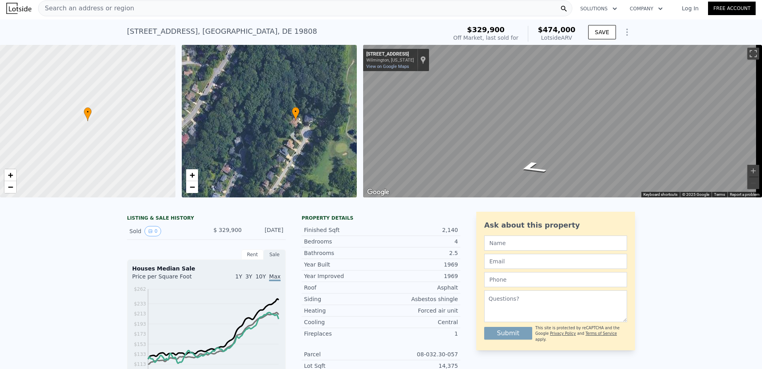
click at [298, 131] on div "• + −" at bounding box center [269, 121] width 175 height 152
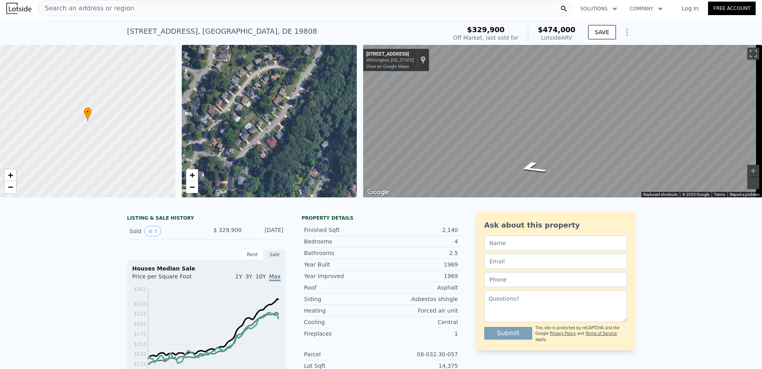
click at [316, 161] on div "• + −" at bounding box center [269, 121] width 175 height 152
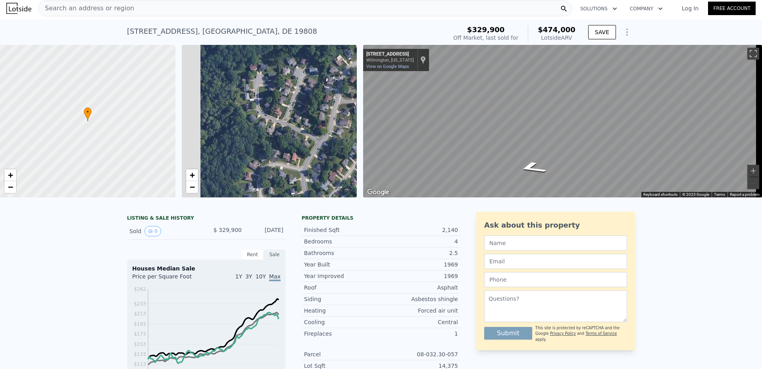
click at [331, 154] on div "• + −" at bounding box center [269, 121] width 175 height 152
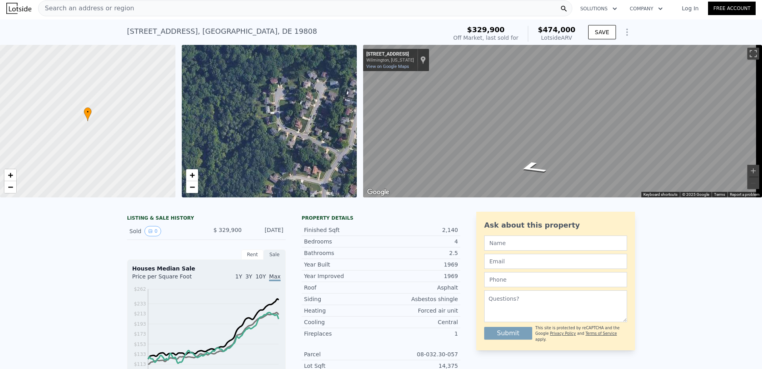
click at [340, 160] on div "• + −" at bounding box center [269, 121] width 175 height 152
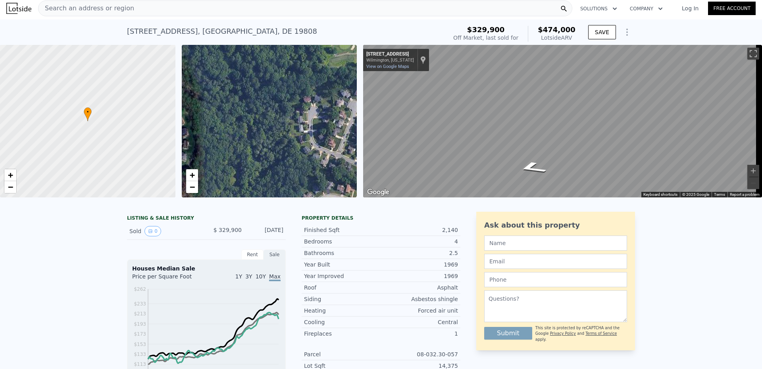
click at [322, 153] on div "• + −" at bounding box center [269, 121] width 175 height 152
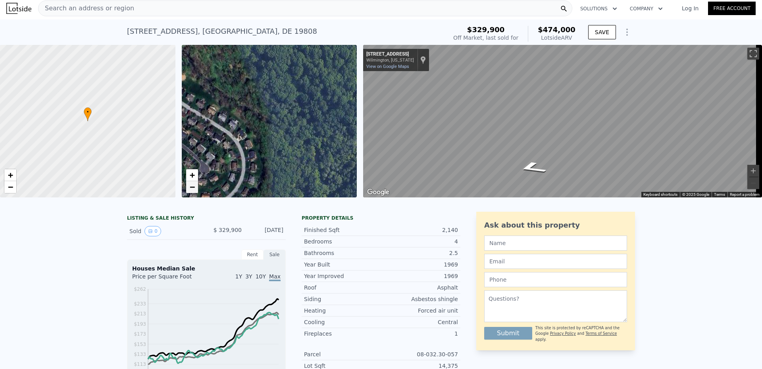
click at [195, 187] on span "−" at bounding box center [191, 187] width 5 height 10
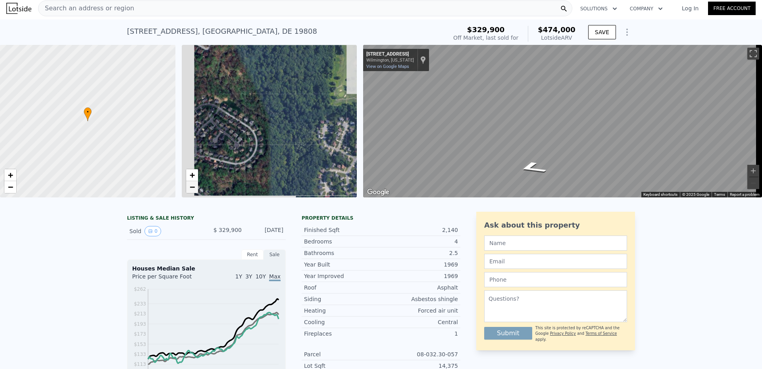
click at [195, 187] on span "−" at bounding box center [191, 187] width 5 height 10
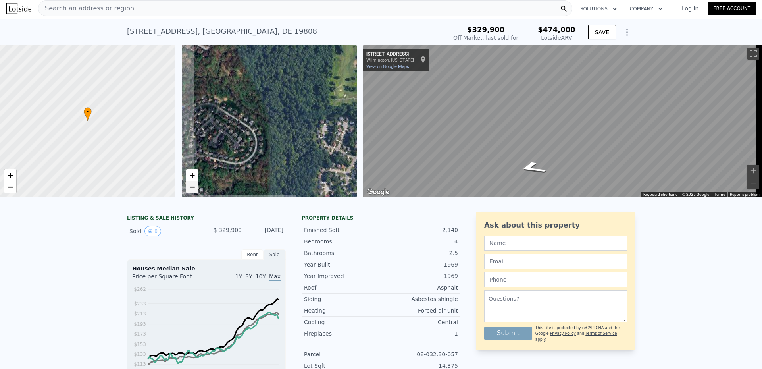
click at [195, 187] on span "−" at bounding box center [191, 187] width 5 height 10
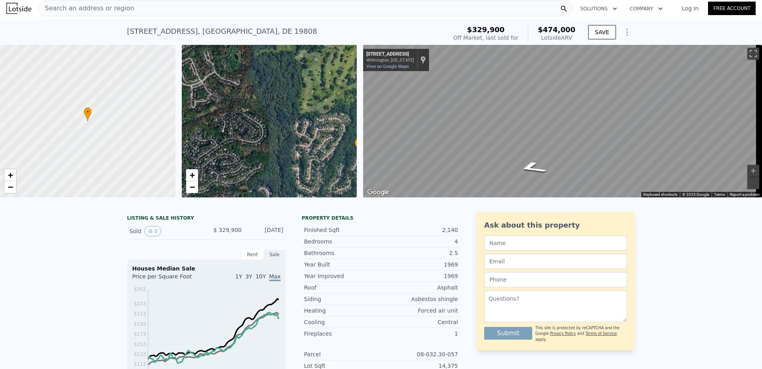
click at [313, 107] on div "• + −" at bounding box center [269, 121] width 175 height 152
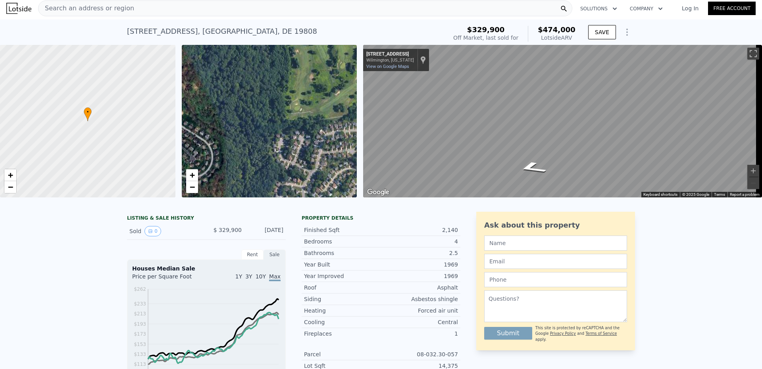
click at [304, 111] on div "• + −" at bounding box center [269, 121] width 175 height 152
click at [303, 112] on div "• + −" at bounding box center [269, 121] width 175 height 152
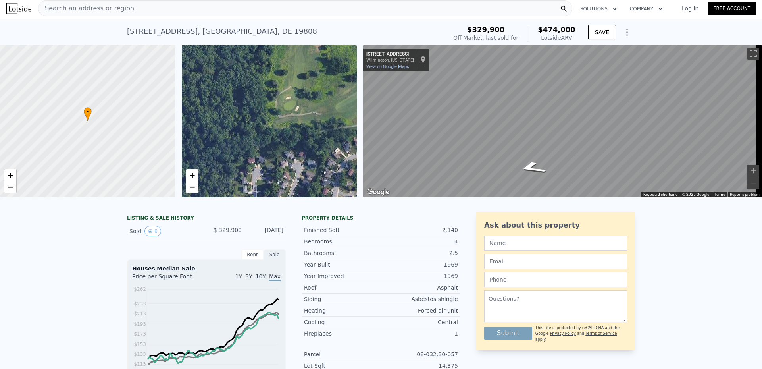
click at [323, 133] on div "• + −" at bounding box center [269, 121] width 175 height 152
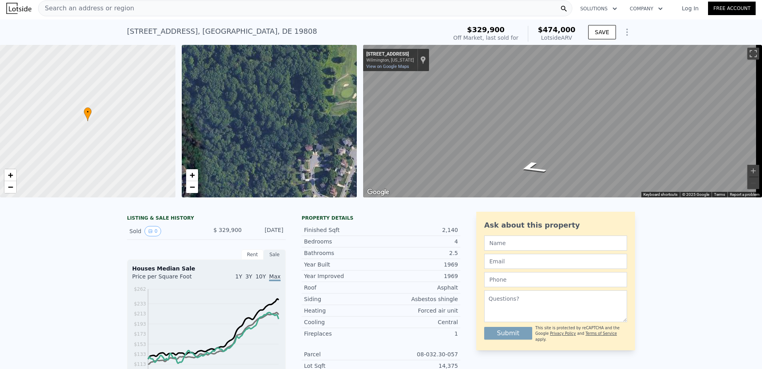
click at [331, 118] on div "• + −" at bounding box center [269, 121] width 175 height 152
